Goal: Information Seeking & Learning: Learn about a topic

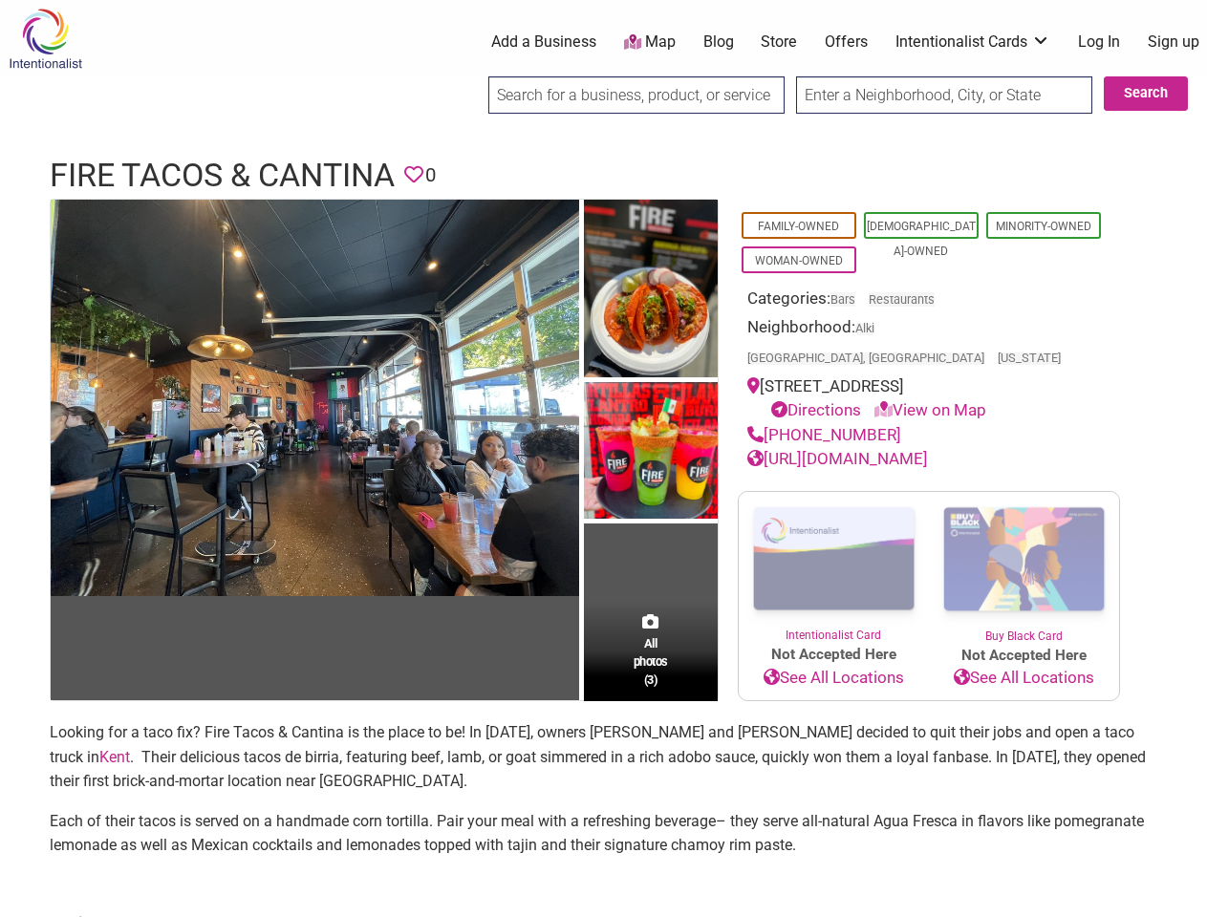
click at [603, 459] on img at bounding box center [651, 452] width 134 height 141
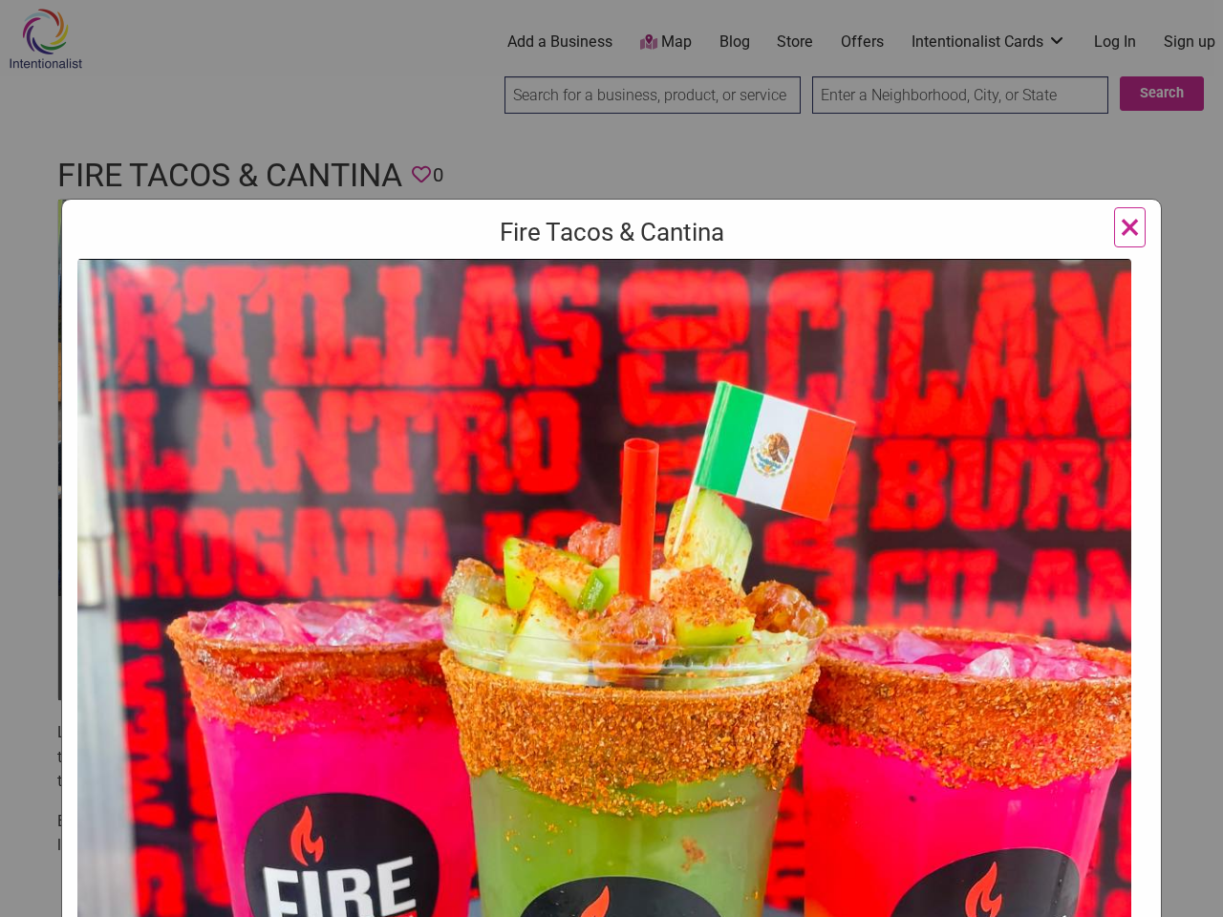
click at [314, 397] on img at bounding box center [604, 798] width 1054 height 1079
click at [651, 290] on img at bounding box center [604, 798] width 1054 height 1079
click at [651, 451] on img at bounding box center [604, 798] width 1054 height 1079
click at [651, 621] on img at bounding box center [604, 798] width 1054 height 1079
click at [1185, 895] on div "Fire Tacos & Cantina Previous Next 1 2 3 ×" at bounding box center [611, 458] width 1223 height 917
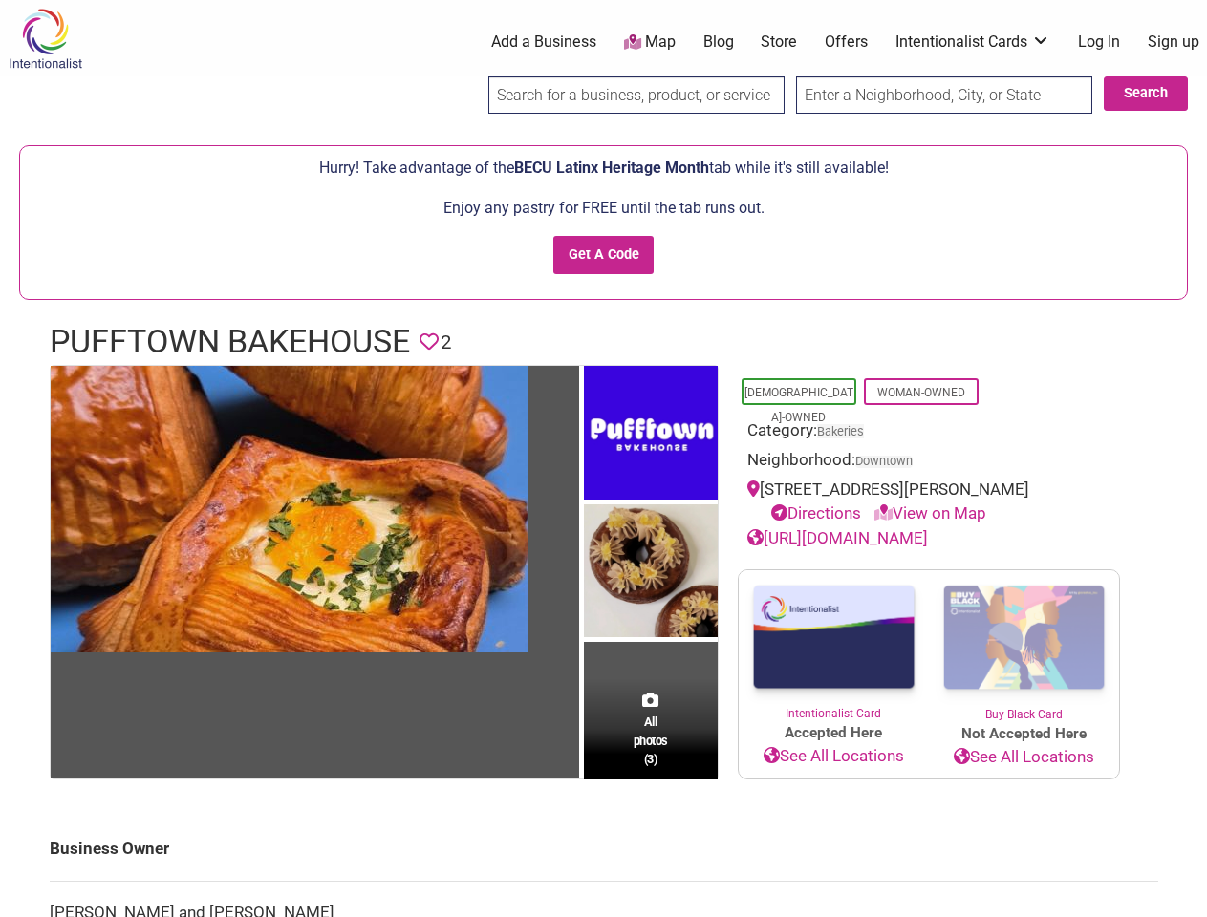
click at [603, 459] on img at bounding box center [651, 435] width 134 height 139
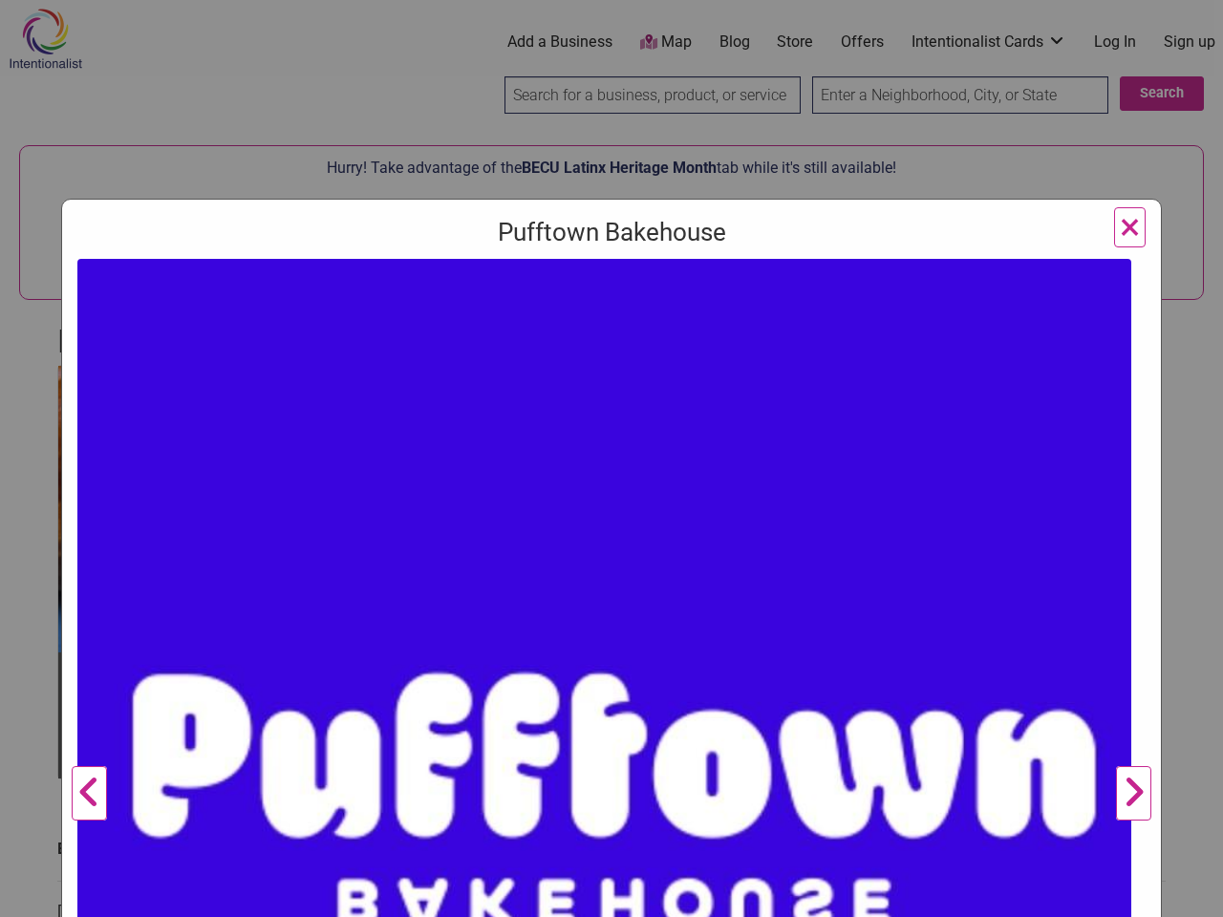
click at [290, 508] on img at bounding box center [604, 786] width 1054 height 1054
click at [651, 434] on img at bounding box center [604, 786] width 1054 height 1054
click at [651, 571] on img at bounding box center [604, 786] width 1054 height 1054
click at [651, 729] on img at bounding box center [604, 786] width 1054 height 1054
click at [1185, 895] on div "Pufftown Bakehouse Previous Next 1 2 3 ×" at bounding box center [611, 458] width 1223 height 917
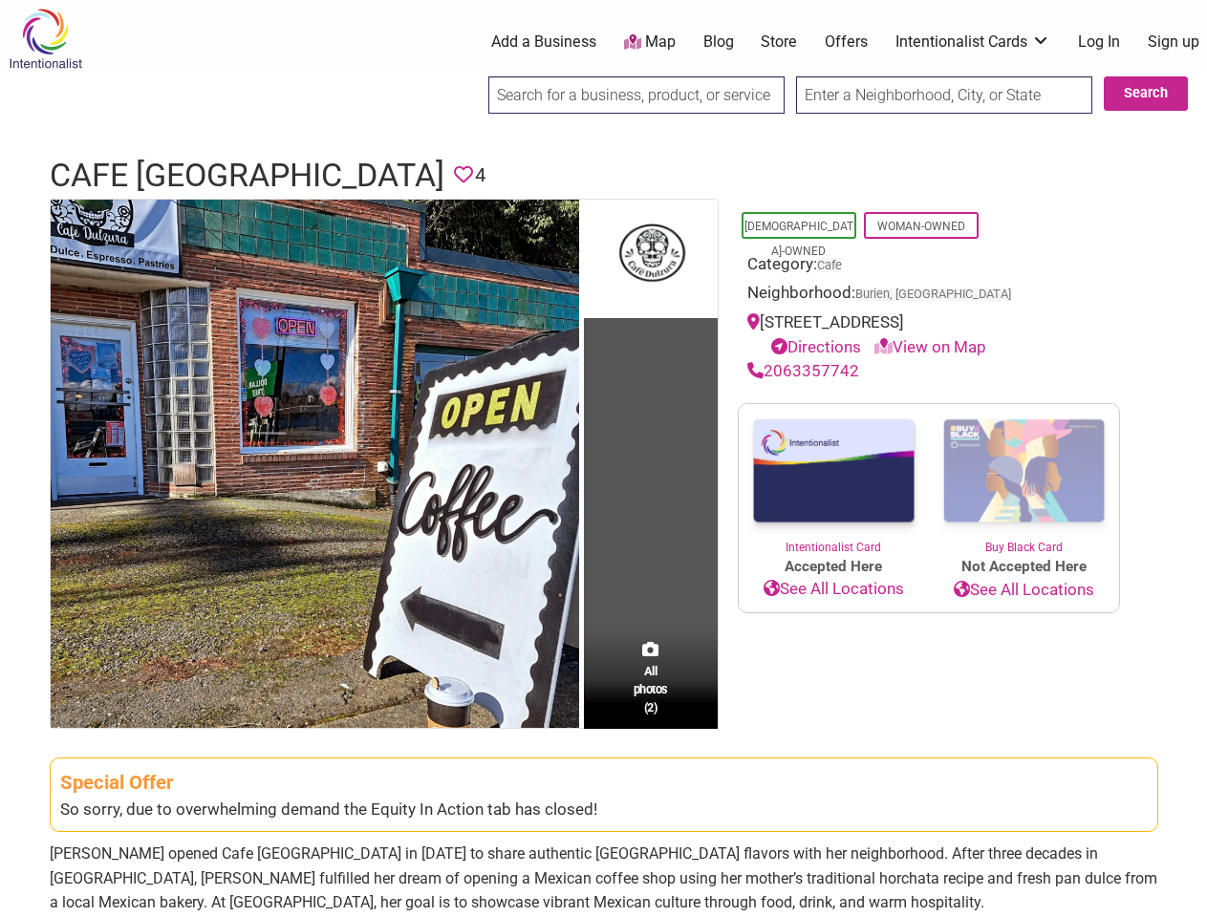
click at [603, 459] on td "All photos (2)" at bounding box center [651, 464] width 134 height 528
click at [314, 463] on img at bounding box center [315, 464] width 528 height 528
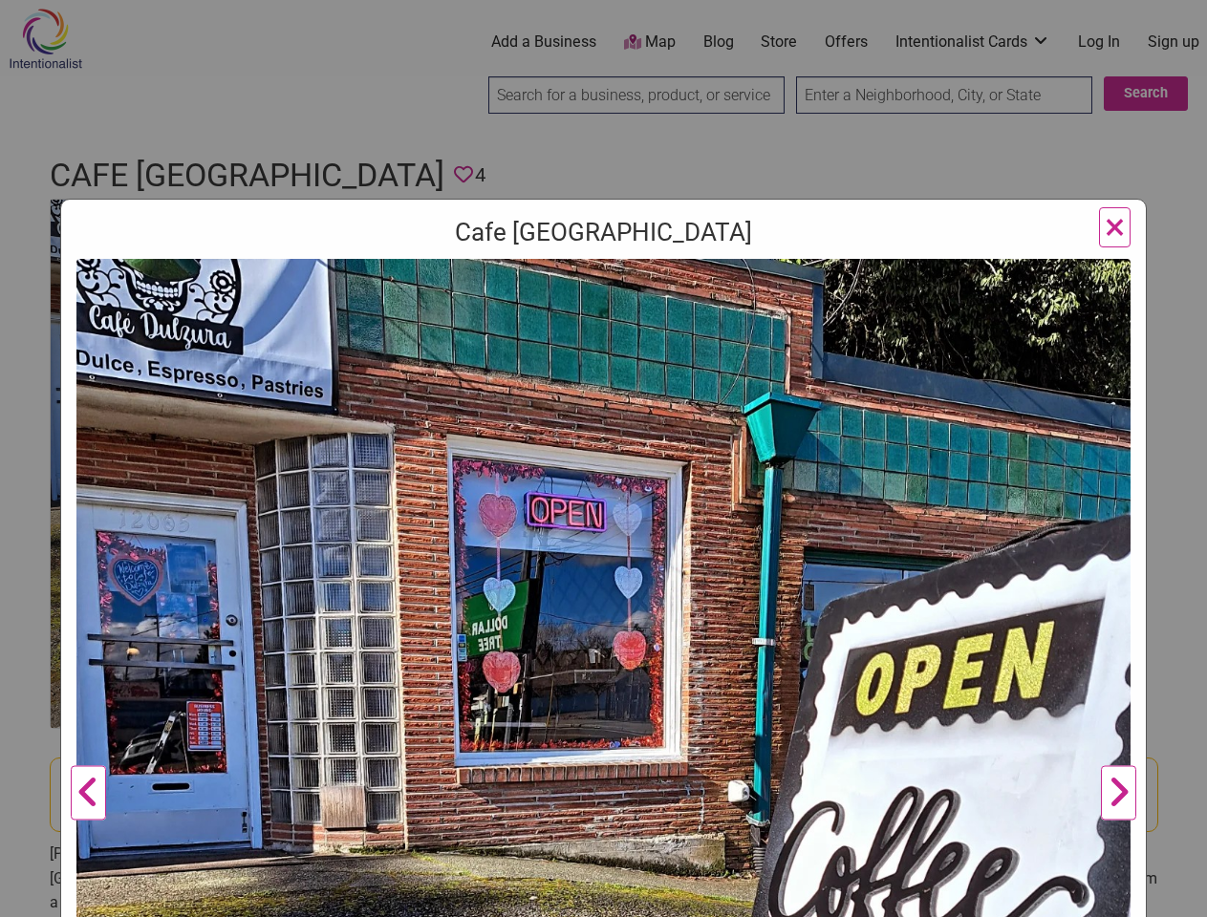
click at [651, 257] on div "Cafe [GEOGRAPHIC_DATA] Previous Next 1 2 ×" at bounding box center [603, 786] width 1087 height 1174
click at [651, 678] on img at bounding box center [603, 786] width 1054 height 1054
click at [1185, 895] on div "Cafe [GEOGRAPHIC_DATA] Previous Next 1 2 ×" at bounding box center [603, 458] width 1207 height 917
